Goal: Navigation & Orientation: Find specific page/section

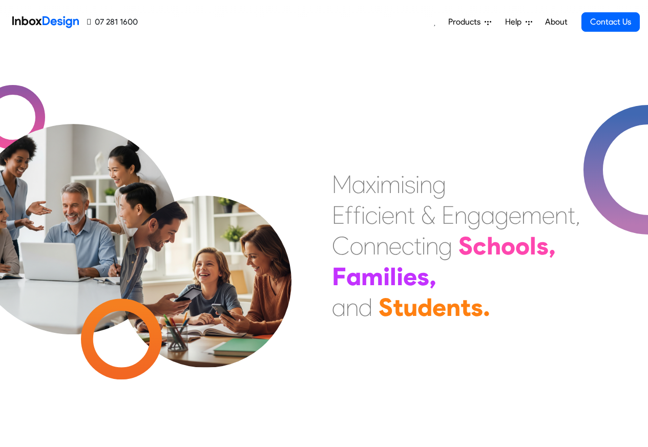
click at [468, 21] on span "Products" at bounding box center [466, 22] width 36 height 12
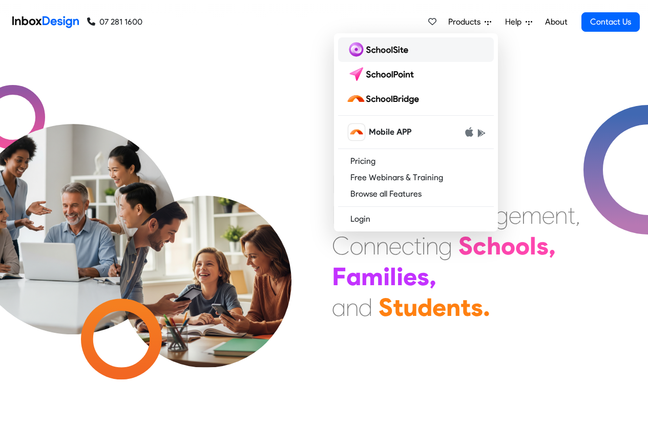
click at [381, 51] on img at bounding box center [379, 49] width 66 height 16
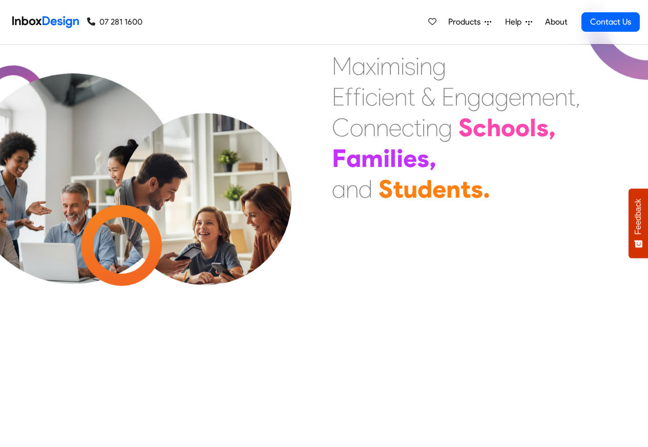
scroll to position [369, 0]
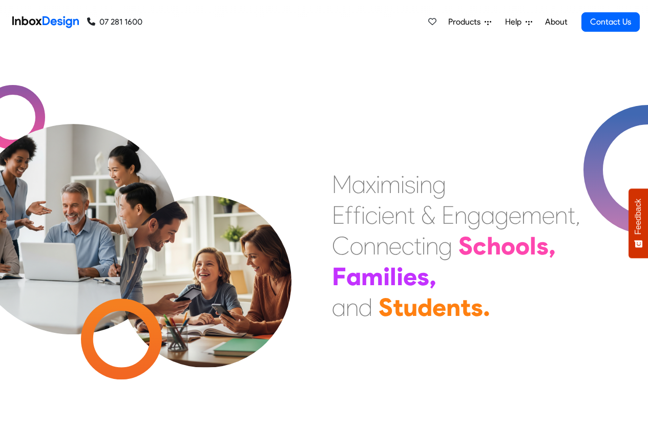
click at [481, 22] on span "Products" at bounding box center [466, 22] width 36 height 12
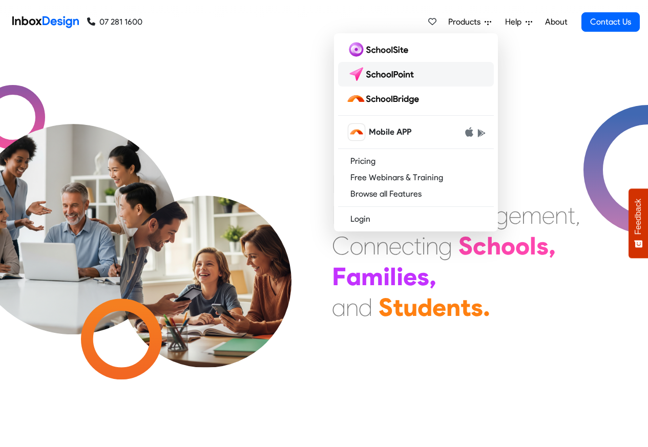
click at [385, 76] on img at bounding box center [382, 74] width 72 height 16
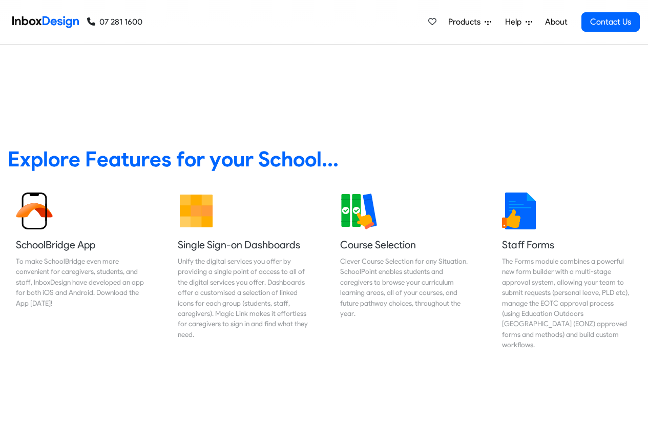
scroll to position [430, 0]
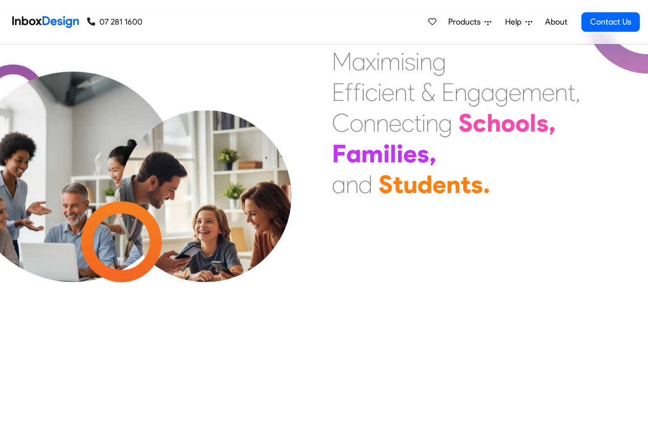
scroll to position [430, 0]
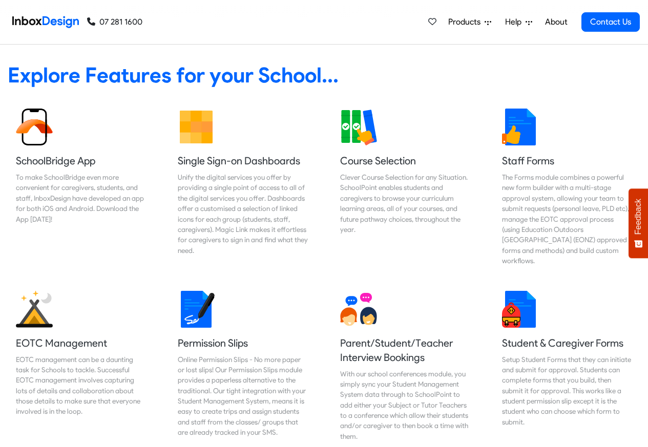
click at [546, 22] on link "About" at bounding box center [556, 22] width 28 height 20
